Goal: Find specific page/section: Find specific page/section

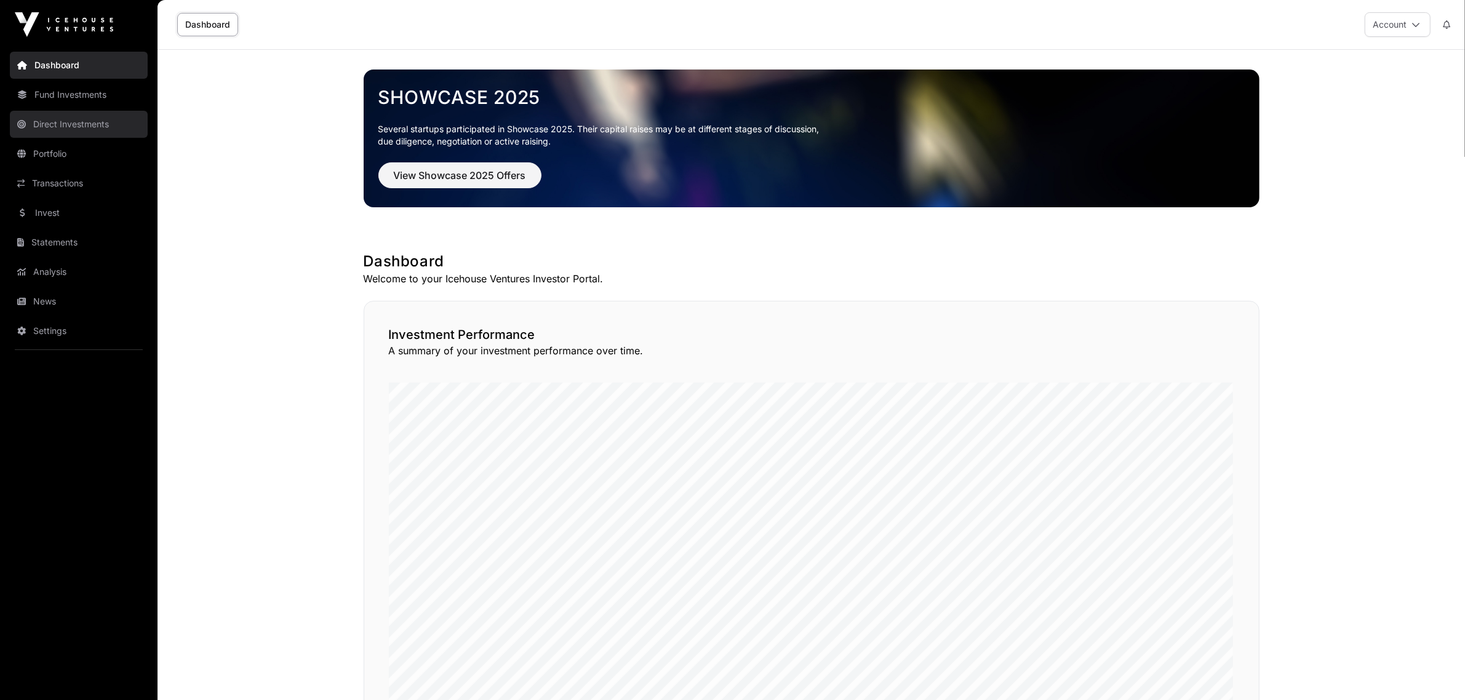
click at [57, 125] on link "Direct Investments" at bounding box center [79, 124] width 138 height 27
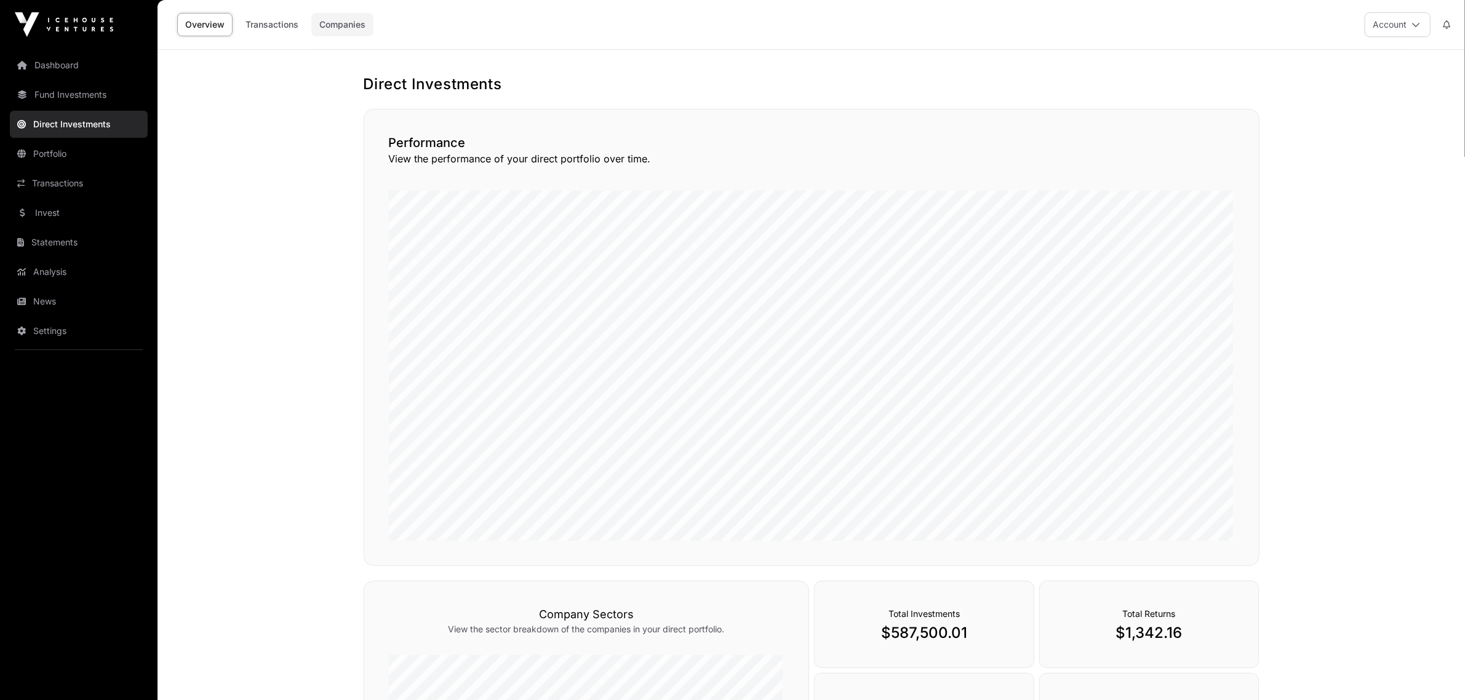
click at [360, 22] on link "Companies" at bounding box center [342, 24] width 62 height 23
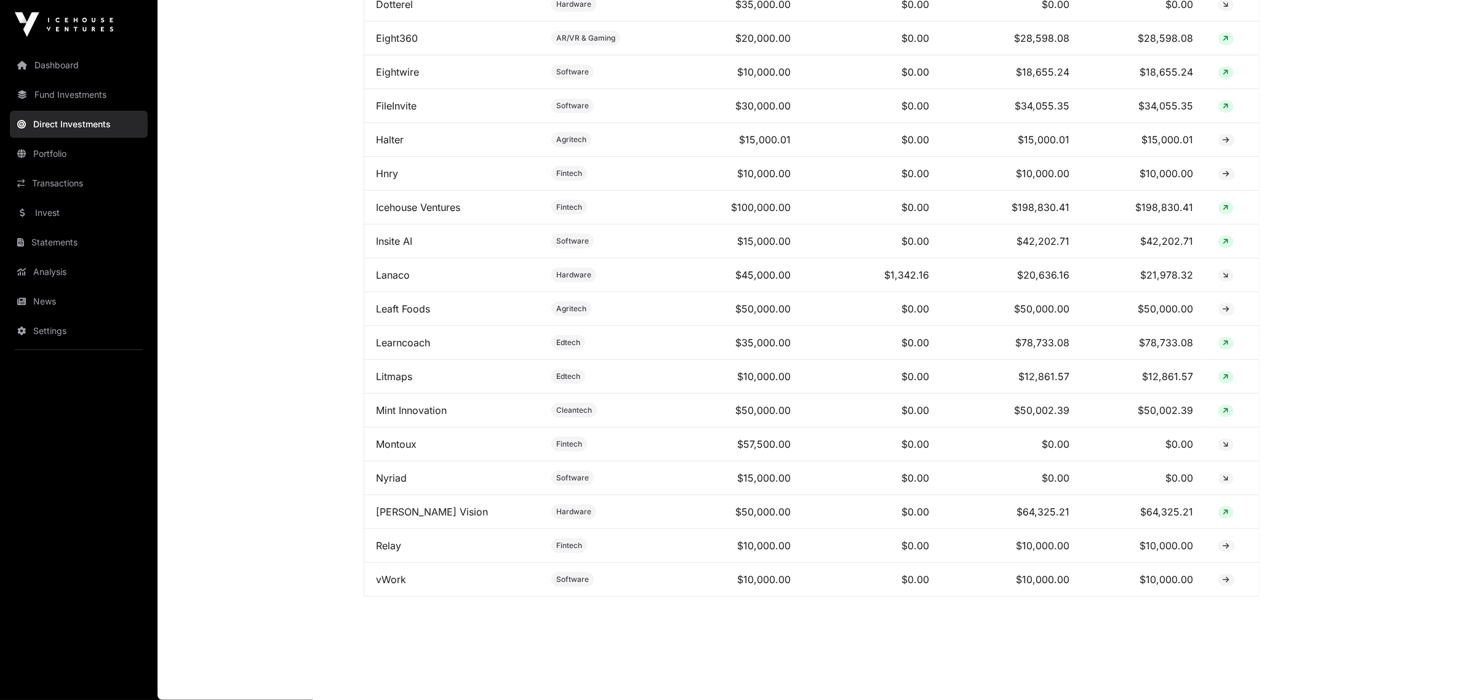
scroll to position [611, 0]
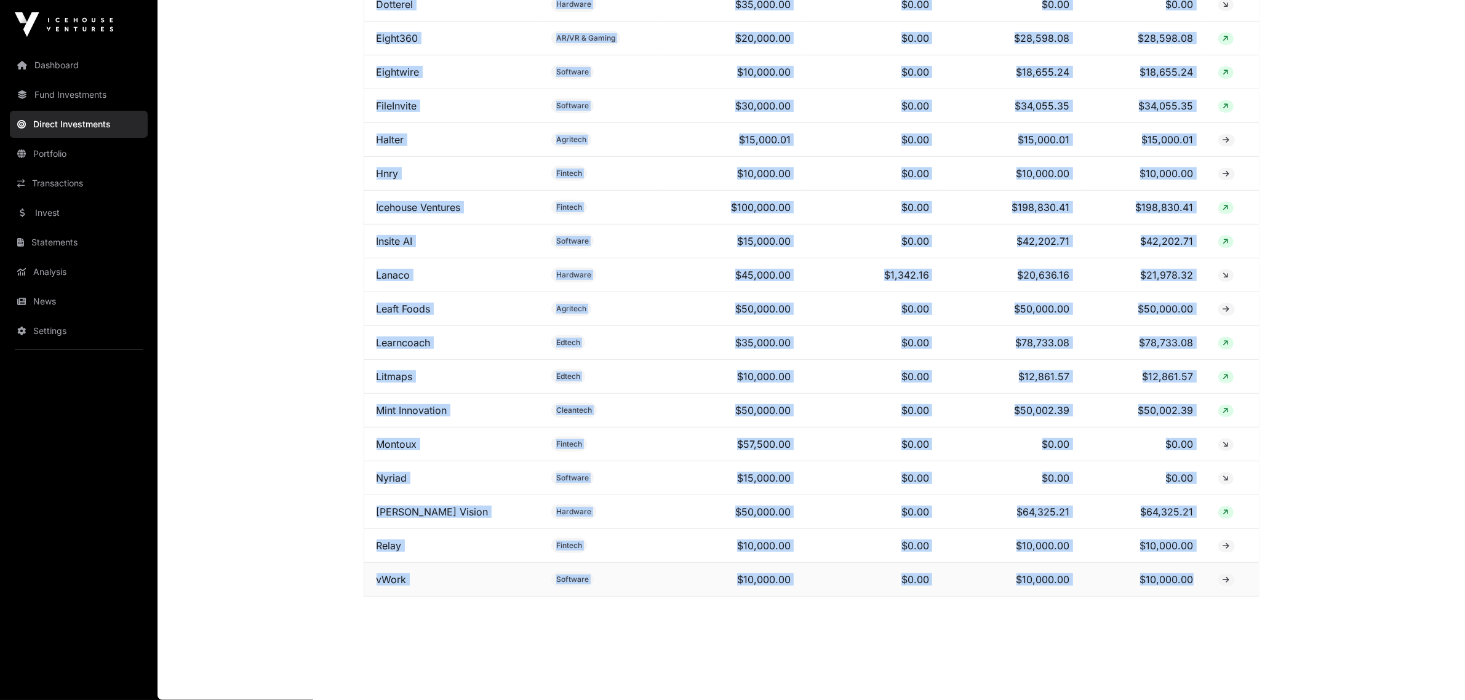
drag, startPoint x: 373, startPoint y: 62, endPoint x: 1246, endPoint y: 576, distance: 1013.4
click at [1246, 576] on table "Name Sector Total Invested Total Returns Holding Value Total Value Aglow Fintec…" at bounding box center [812, 241] width 896 height 711
copy table "Name Sector Total Invested Total Returns Holding Value Total Value Aglow Fintec…"
